Goal: Find specific page/section: Find specific page/section

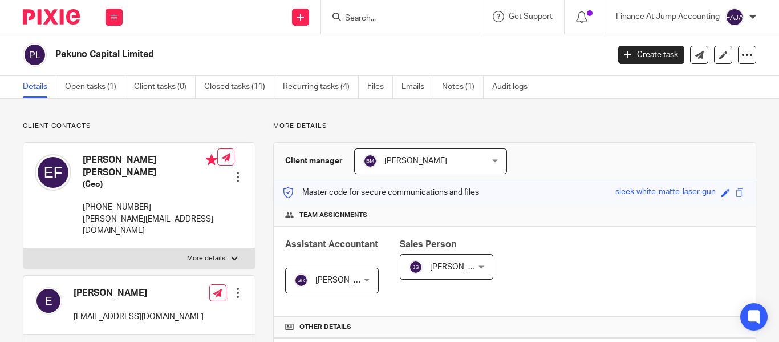
click at [355, 20] on input "Search" at bounding box center [395, 19] width 103 height 10
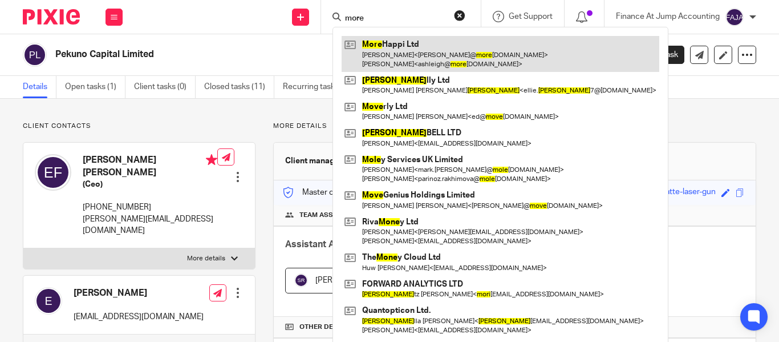
type input "more"
click at [387, 55] on link at bounding box center [501, 53] width 318 height 35
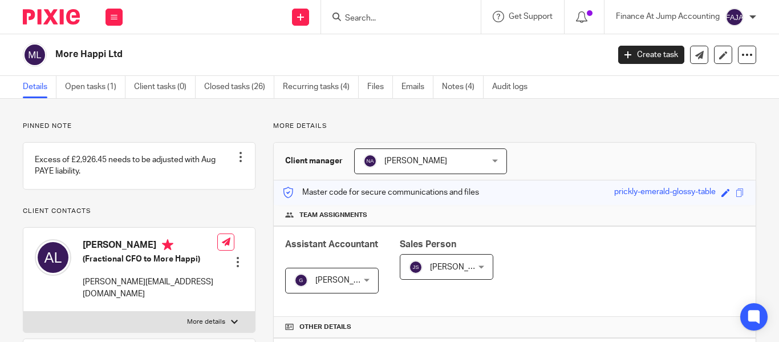
scroll to position [303, 0]
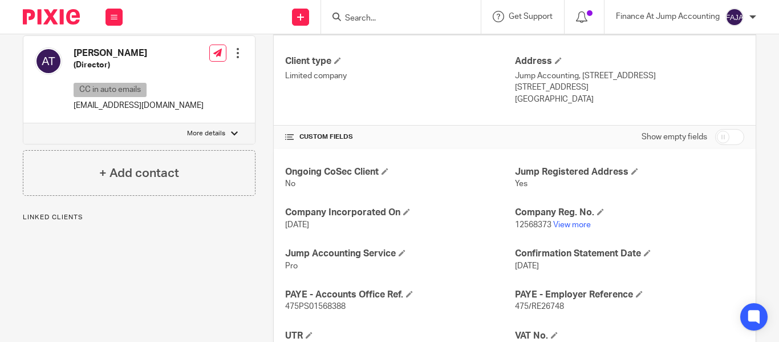
click at [563, 227] on link "View more" at bounding box center [572, 225] width 38 height 8
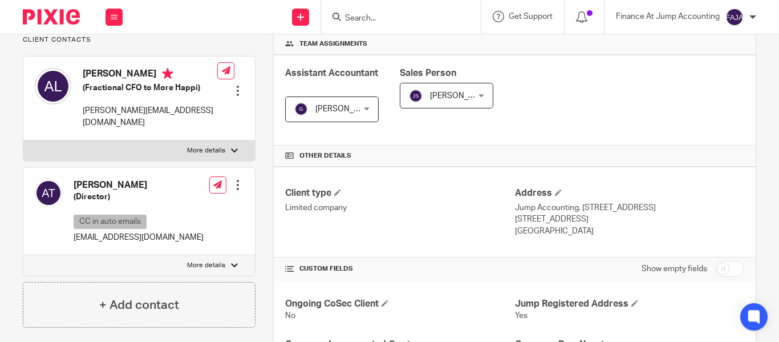
scroll to position [171, 0]
